Goal: Check status: Check status

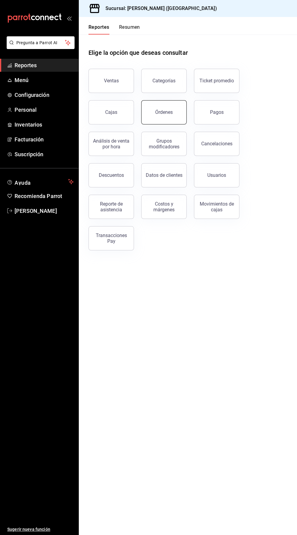
click at [162, 120] on button "Órdenes" at bounding box center [163, 112] width 45 height 24
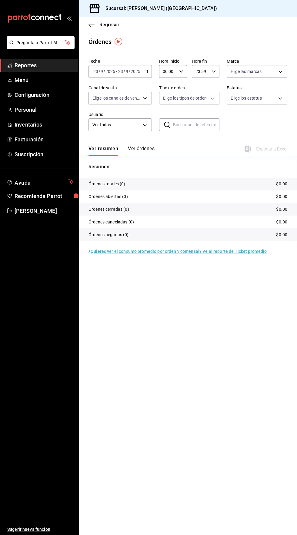
click at [145, 71] on icon "button" at bounding box center [146, 71] width 4 height 4
click at [31, 65] on span "Reportes" at bounding box center [44, 65] width 59 height 8
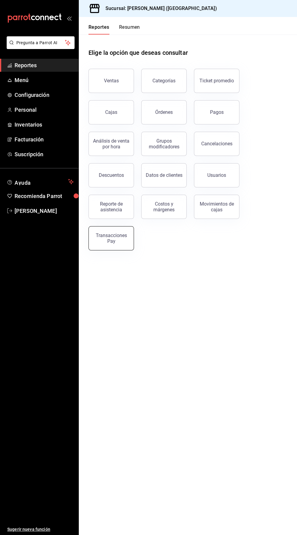
click at [117, 247] on button "Transacciones Pay" at bounding box center [110, 238] width 45 height 24
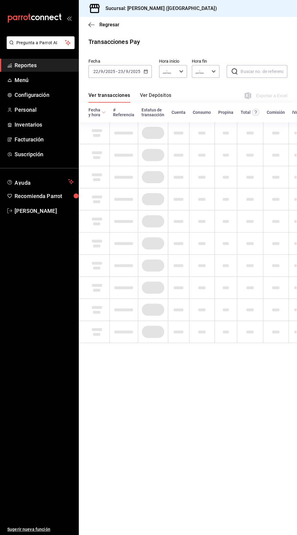
type input "00:00"
type input "23:59"
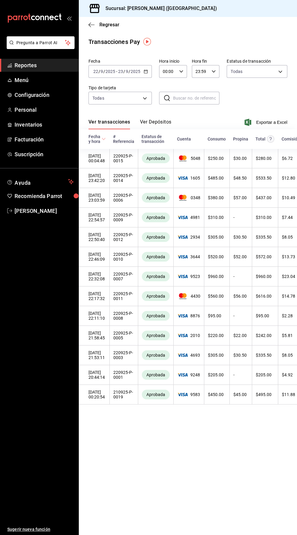
click at [160, 120] on button "Ver Depósitos" at bounding box center [155, 124] width 31 height 10
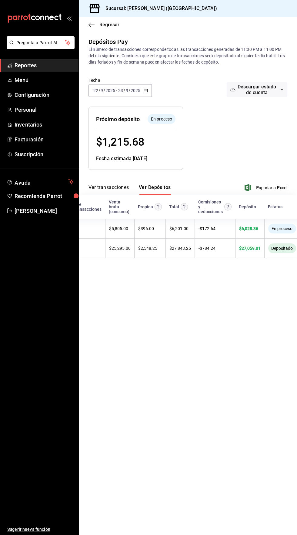
scroll to position [0, 71]
